Goal: Task Accomplishment & Management: Complete application form

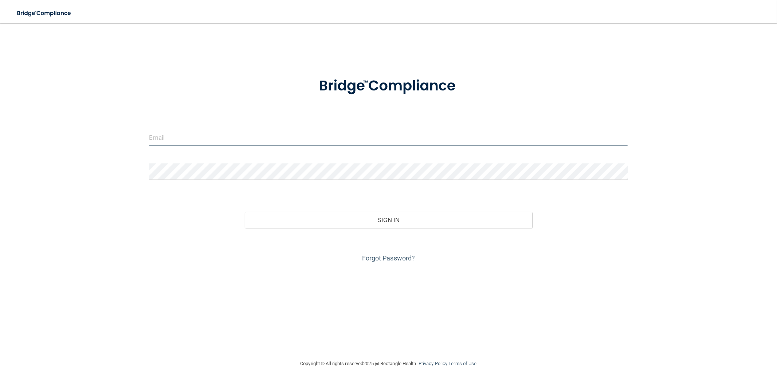
click at [332, 139] on input "email" at bounding box center [388, 137] width 479 height 16
type input "[EMAIL_ADDRESS][DOMAIN_NAME]"
click at [245, 212] on button "Sign In" at bounding box center [388, 220] width 287 height 16
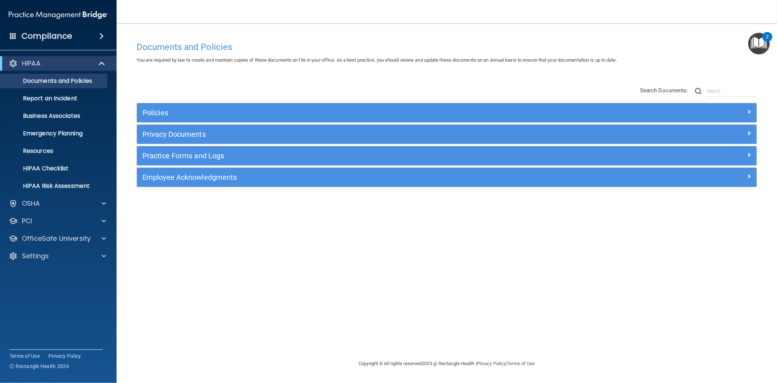
drag, startPoint x: 172, startPoint y: 249, endPoint x: 194, endPoint y: 271, distance: 31.7
click at [175, 249] on div "Documents and Policies You are required by law to create and maintain copies of…" at bounding box center [446, 198] width 631 height 321
click at [188, 210] on div "Documents and Policies You are required by law to create and maintain copies of…" at bounding box center [446, 198] width 631 height 321
drag, startPoint x: 202, startPoint y: 219, endPoint x: 204, endPoint y: 245, distance: 26.3
click at [210, 225] on div "Documents and Policies You are required by law to create and maintain copies of…" at bounding box center [446, 198] width 631 height 321
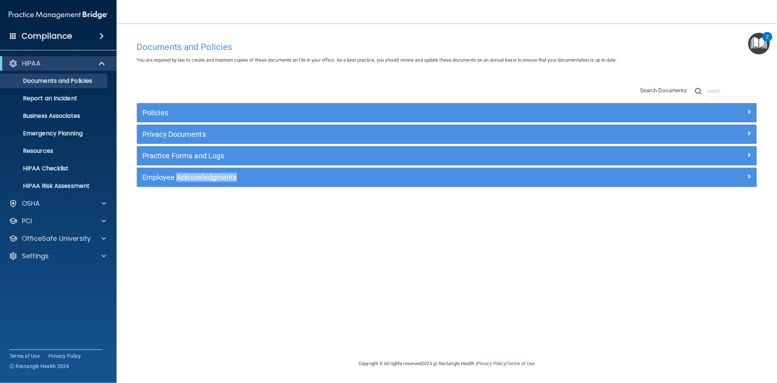
click at [204, 245] on div "Documents and Policies You are required by law to create and maintain copies of…" at bounding box center [446, 198] width 631 height 321
click at [103, 236] on span at bounding box center [104, 238] width 4 height 9
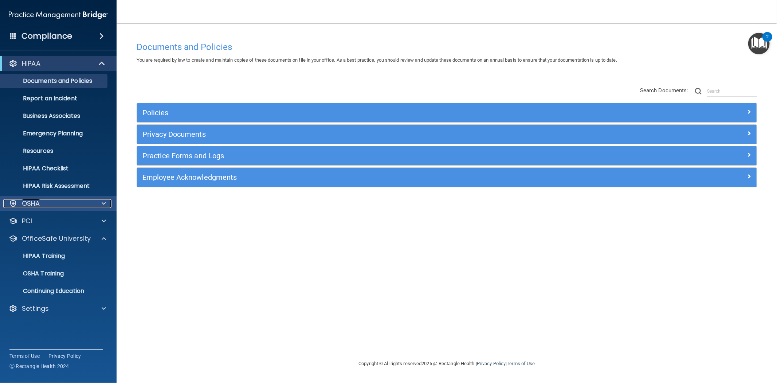
click at [106, 203] on div at bounding box center [103, 203] width 18 height 9
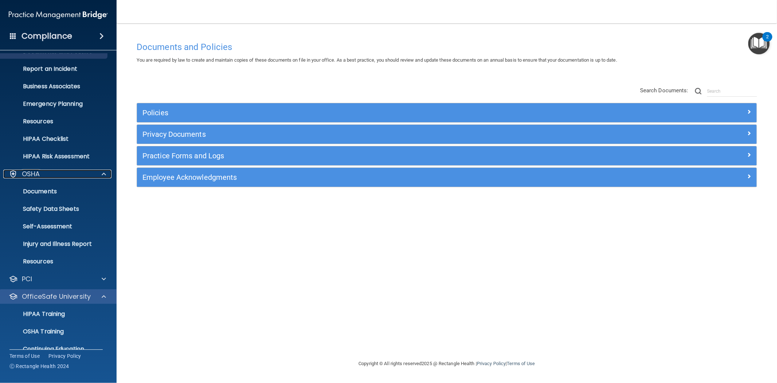
scroll to position [59, 0]
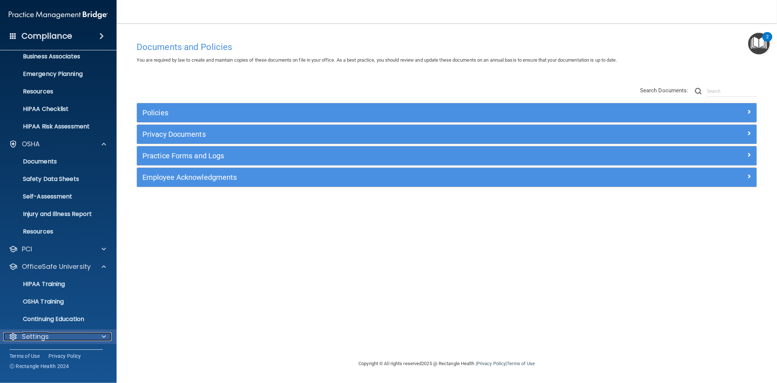
click at [104, 336] on span at bounding box center [104, 336] width 4 height 9
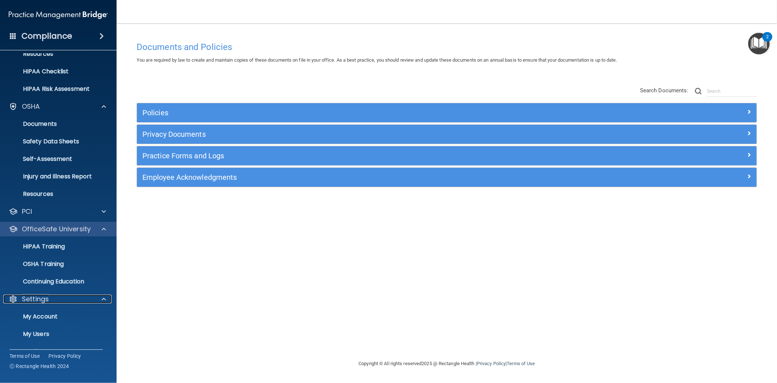
scroll to position [129, 0]
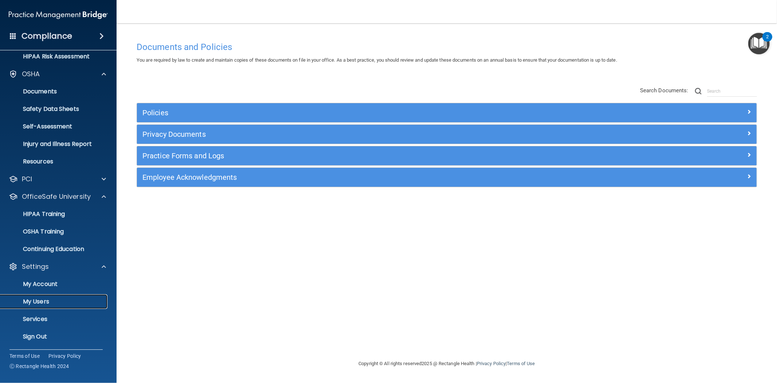
click at [44, 301] on p "My Users" at bounding box center [54, 301] width 99 height 7
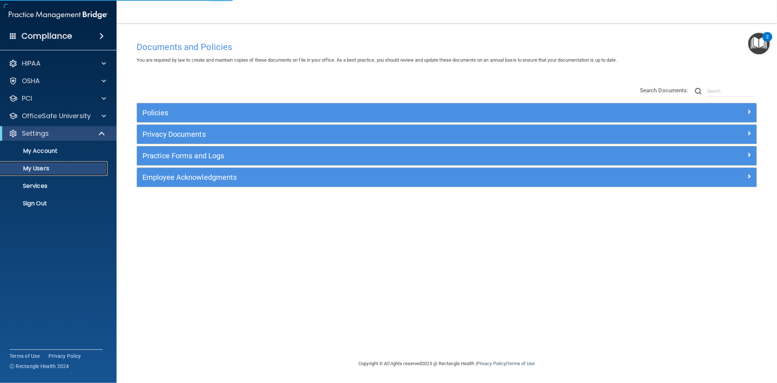
select select "20"
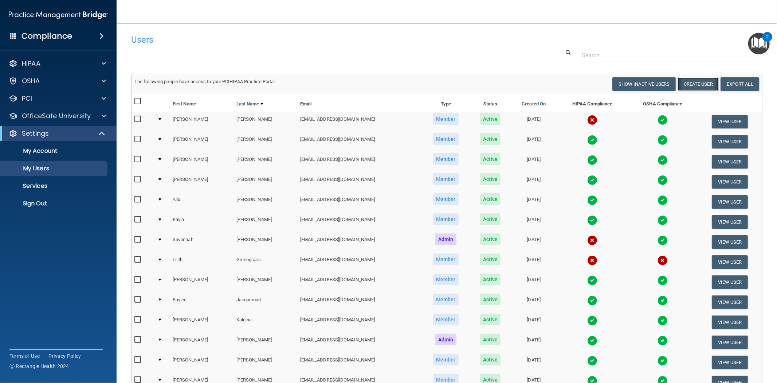
click at [387, 85] on button "Create User" at bounding box center [698, 83] width 41 height 13
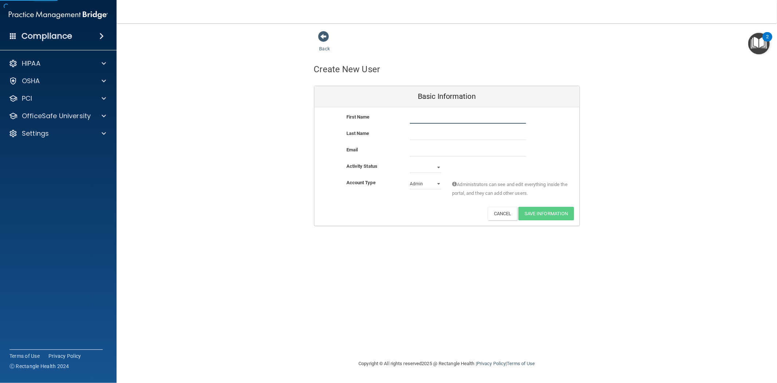
click at [387, 114] on input "text" at bounding box center [468, 118] width 116 height 11
type input "Nisse"
type input "[PERSON_NAME]"
click at [387, 148] on input "email" at bounding box center [468, 150] width 116 height 11
type input "[EMAIL_ADDRESS][DOMAIN_NAME]"
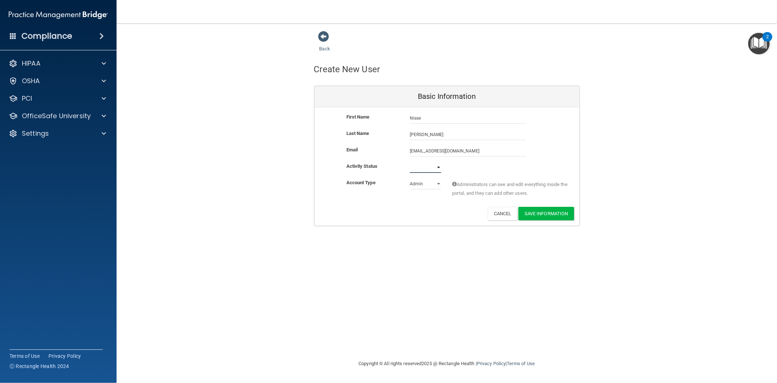
click at [387, 169] on select "Active Inactive" at bounding box center [425, 167] width 31 height 11
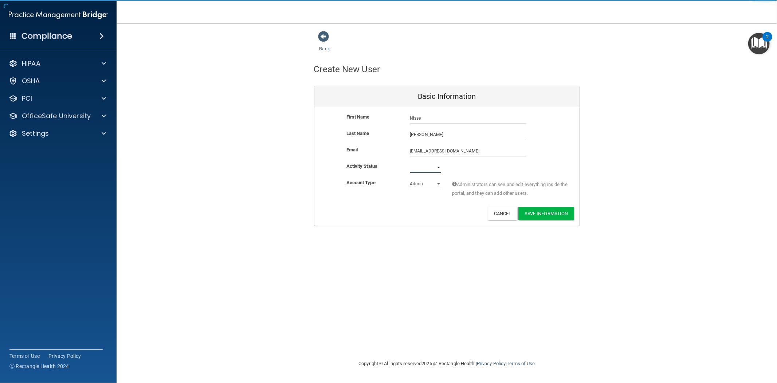
select select "active"
click at [387, 162] on select "Active Inactive" at bounding box center [425, 167] width 31 height 11
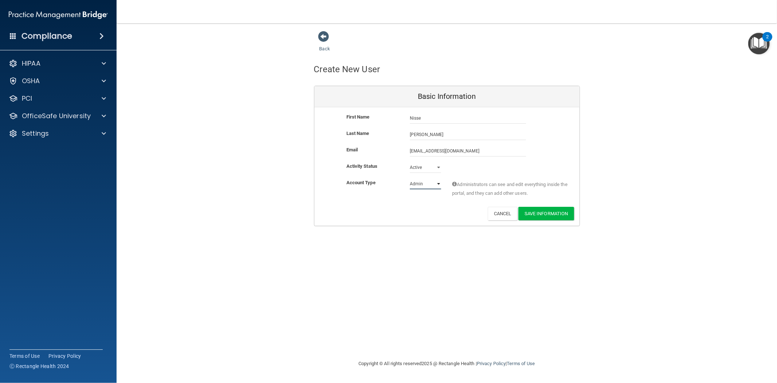
click at [387, 183] on select "Admin Member" at bounding box center [425, 183] width 31 height 11
select select "practice_member"
click at [387, 178] on select "Admin Member" at bounding box center [425, 183] width 31 height 11
click at [387, 210] on button "Save Information" at bounding box center [547, 213] width 56 height 13
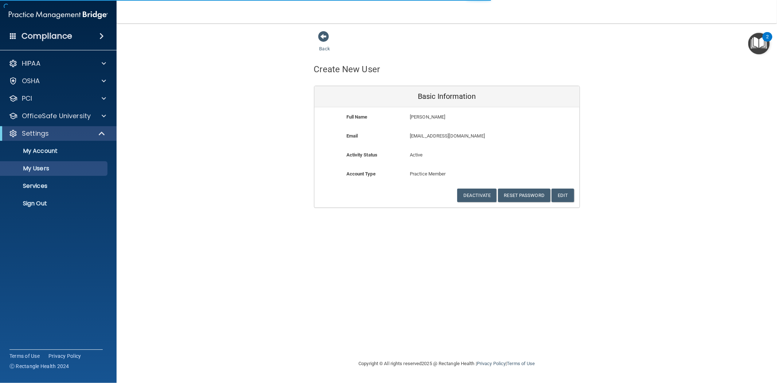
select select "20"
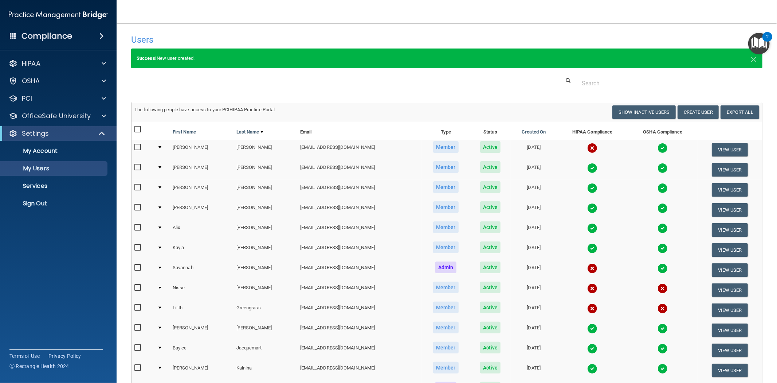
click at [139, 285] on input "checkbox" at bounding box center [138, 288] width 8 height 6
checkbox input "true"
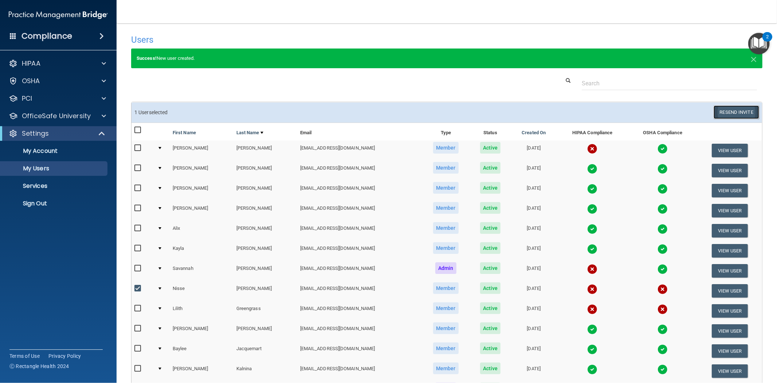
click at [387, 108] on button "Resend Invite" at bounding box center [737, 111] width 46 height 13
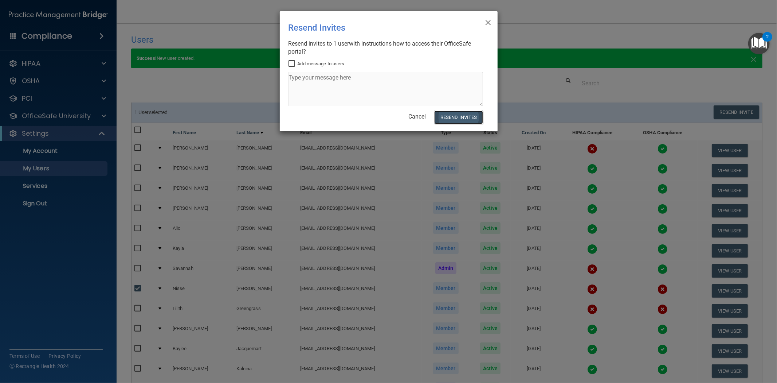
click at [387, 117] on button "Resend Invites" at bounding box center [458, 116] width 48 height 13
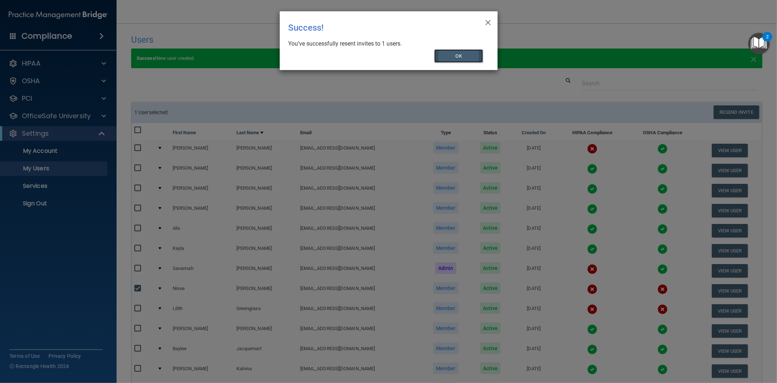
click at [387, 56] on button "OK" at bounding box center [458, 55] width 49 height 13
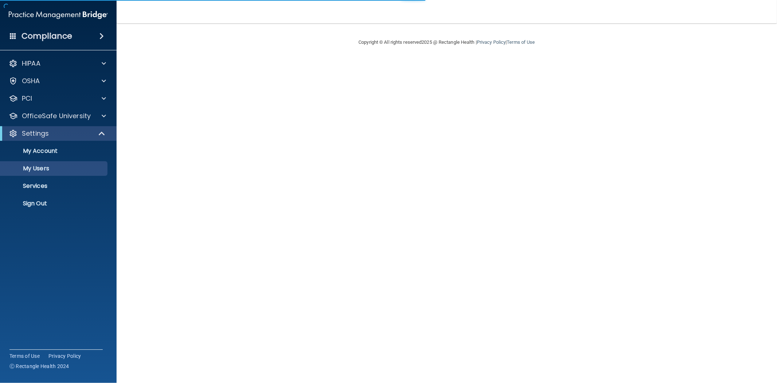
select select "20"
